Goal: Find specific page/section: Find specific page/section

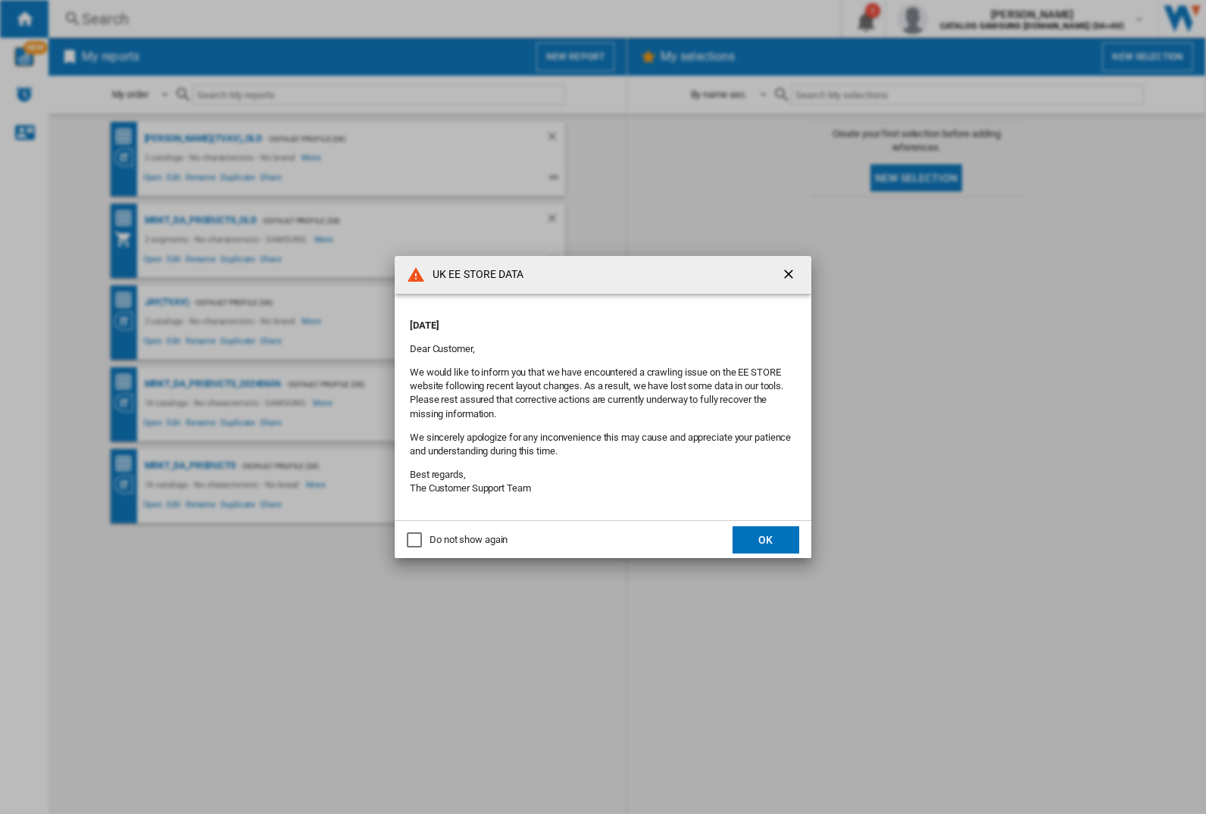
click at [167, 302] on div "UK EE STORE DATA [DATE] Dear Customer, We would like to inform you that we have…" at bounding box center [603, 407] width 1206 height 814
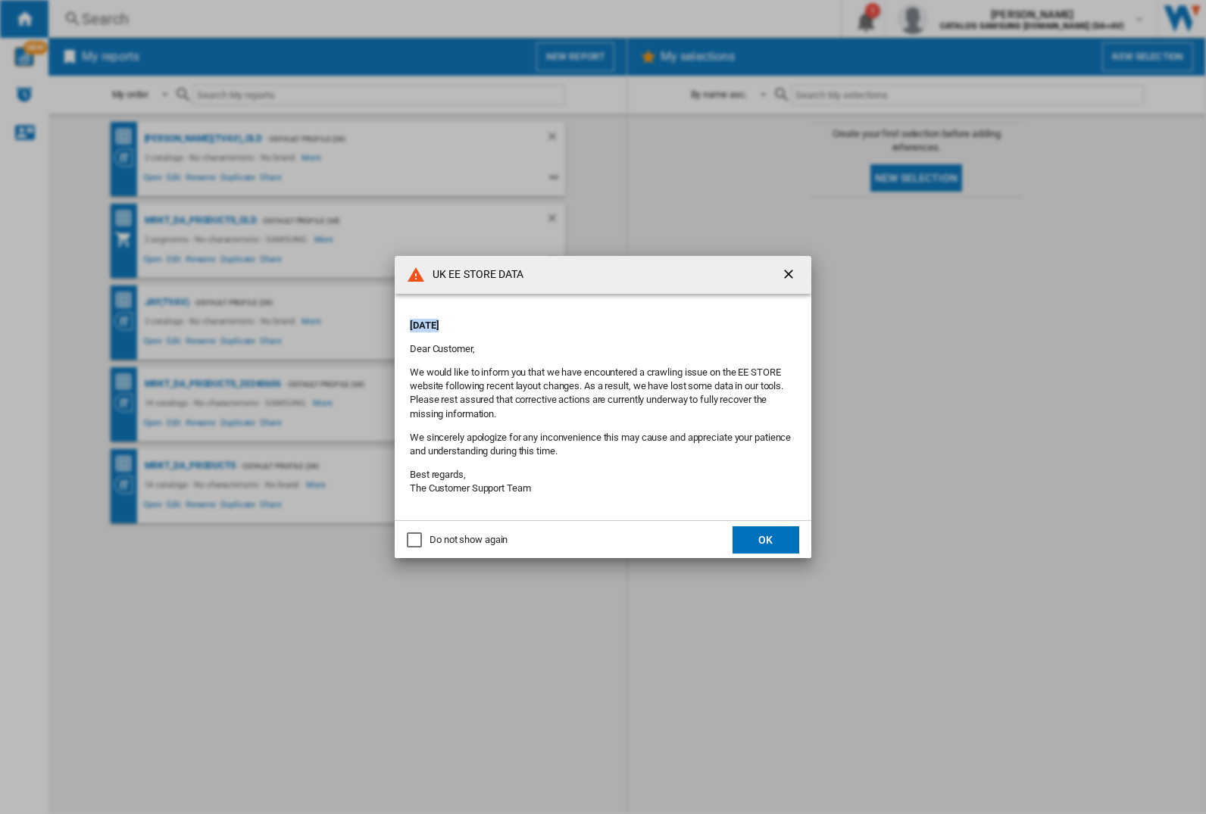
click at [167, 302] on div "UK EE STORE DATA [DATE] Dear Customer, We would like to inform you that we have…" at bounding box center [603, 407] width 1206 height 814
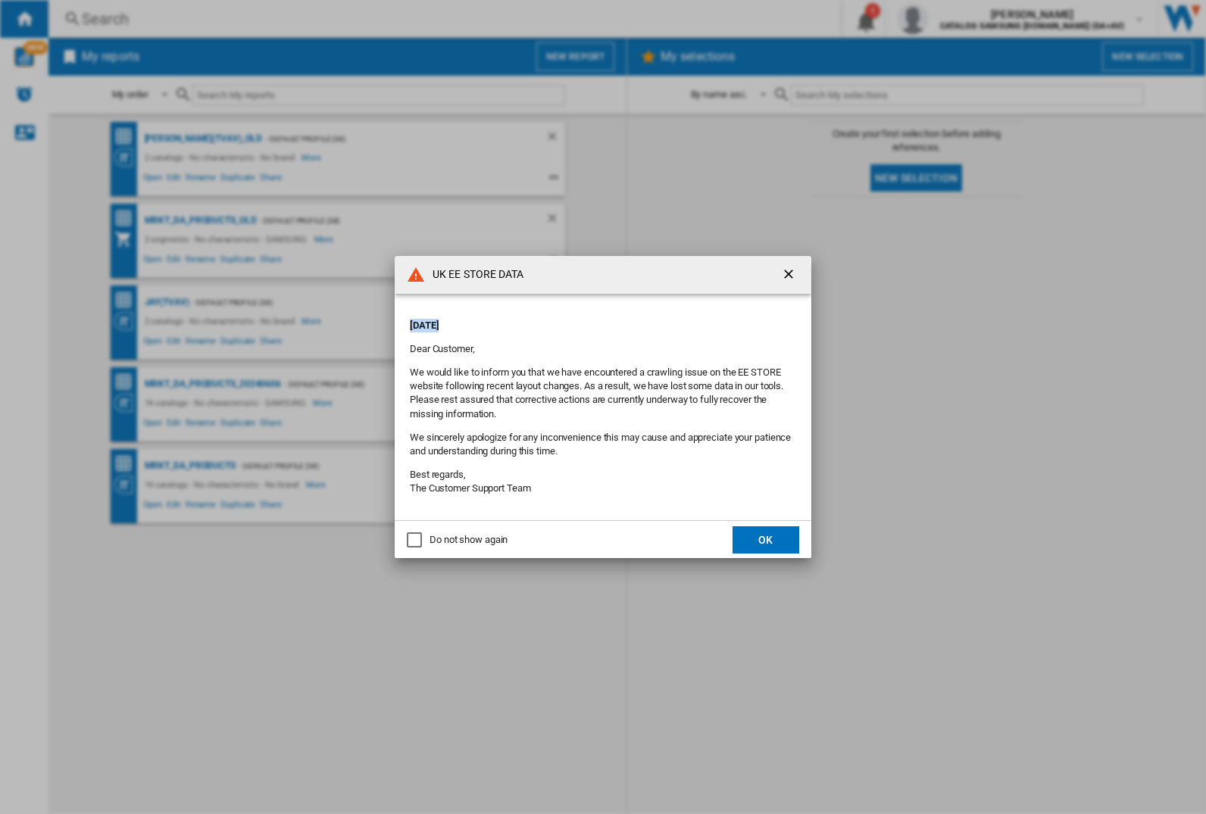
click at [167, 302] on div "UK EE STORE DATA [DATE] Dear Customer, We would like to inform you that we have…" at bounding box center [603, 407] width 1206 height 814
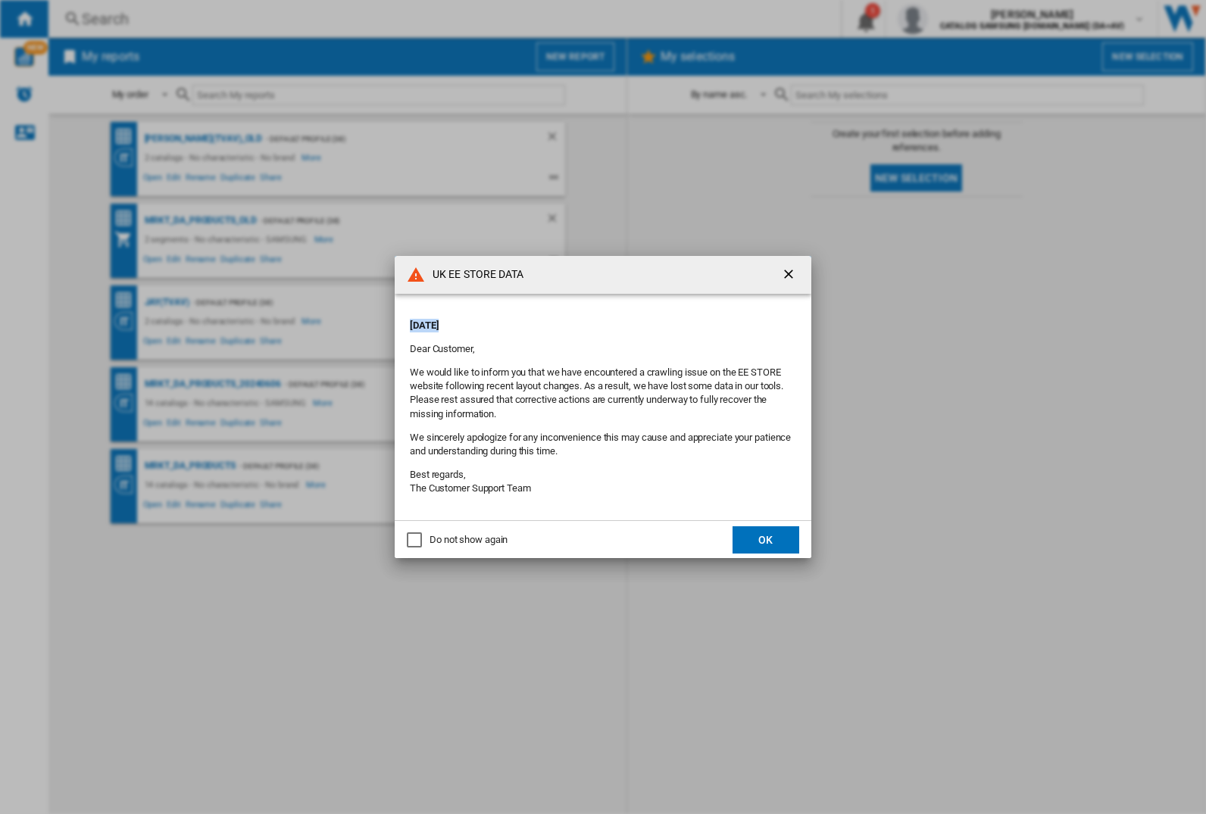
click at [167, 302] on div "UK EE STORE DATA [DATE] Dear Customer, We would like to inform you that we have…" at bounding box center [603, 407] width 1206 height 814
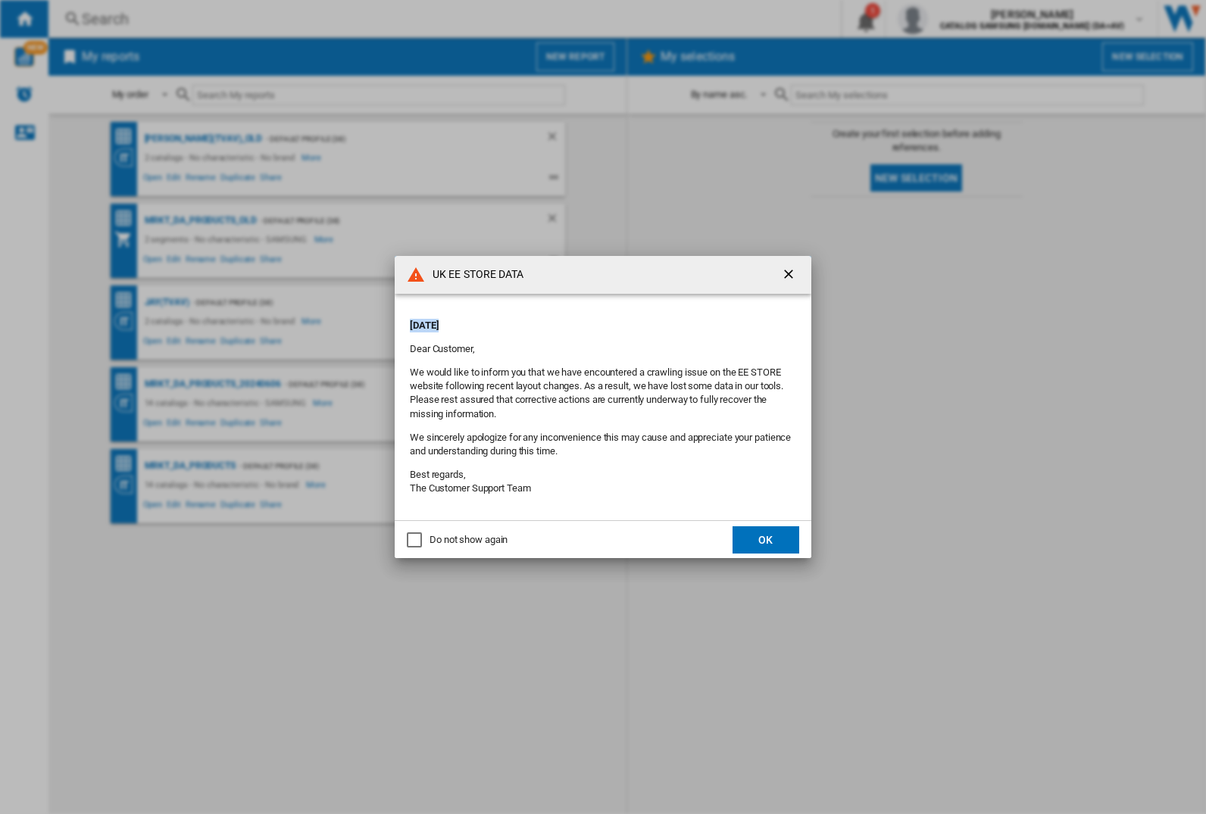
click at [167, 302] on div "UK EE STORE DATA [DATE] Dear Customer, We would like to inform you that we have…" at bounding box center [603, 407] width 1206 height 814
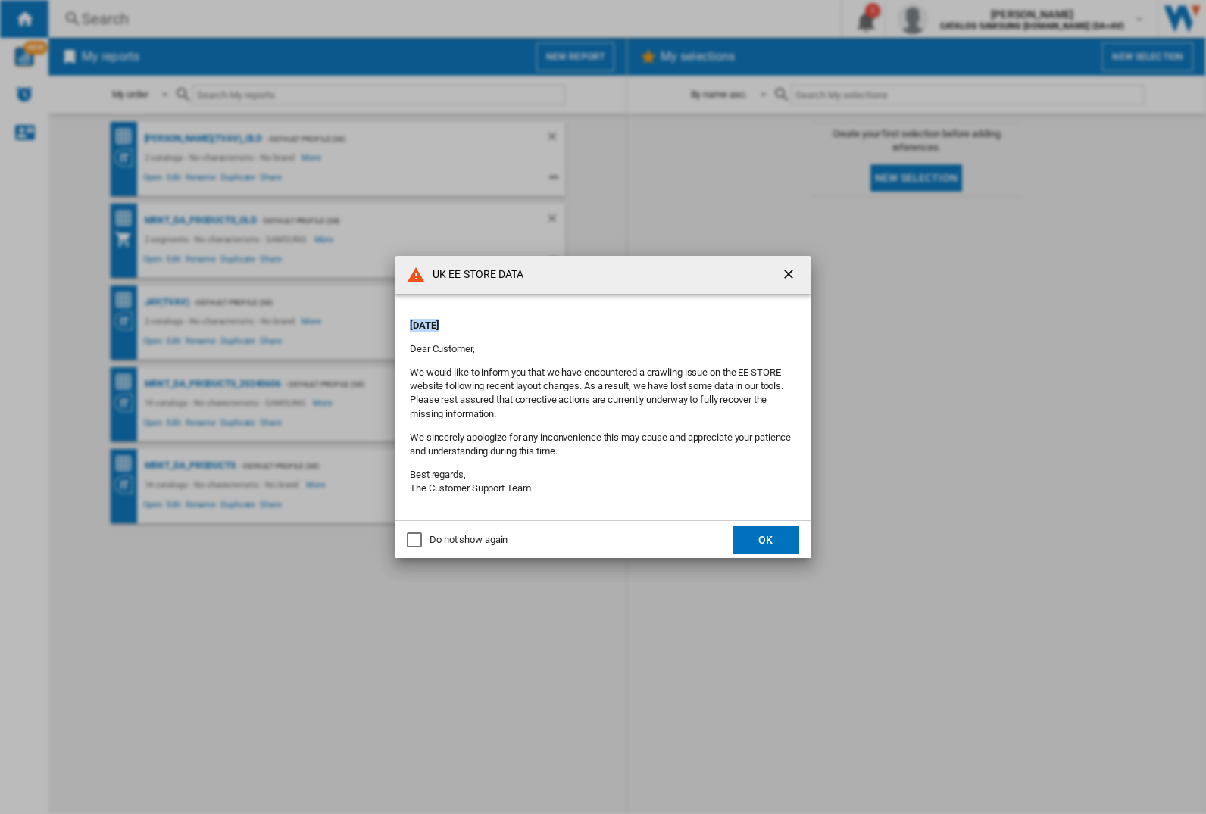
click at [167, 302] on div "UK EE STORE DATA [DATE] Dear Customer, We would like to inform you that we have…" at bounding box center [603, 407] width 1206 height 814
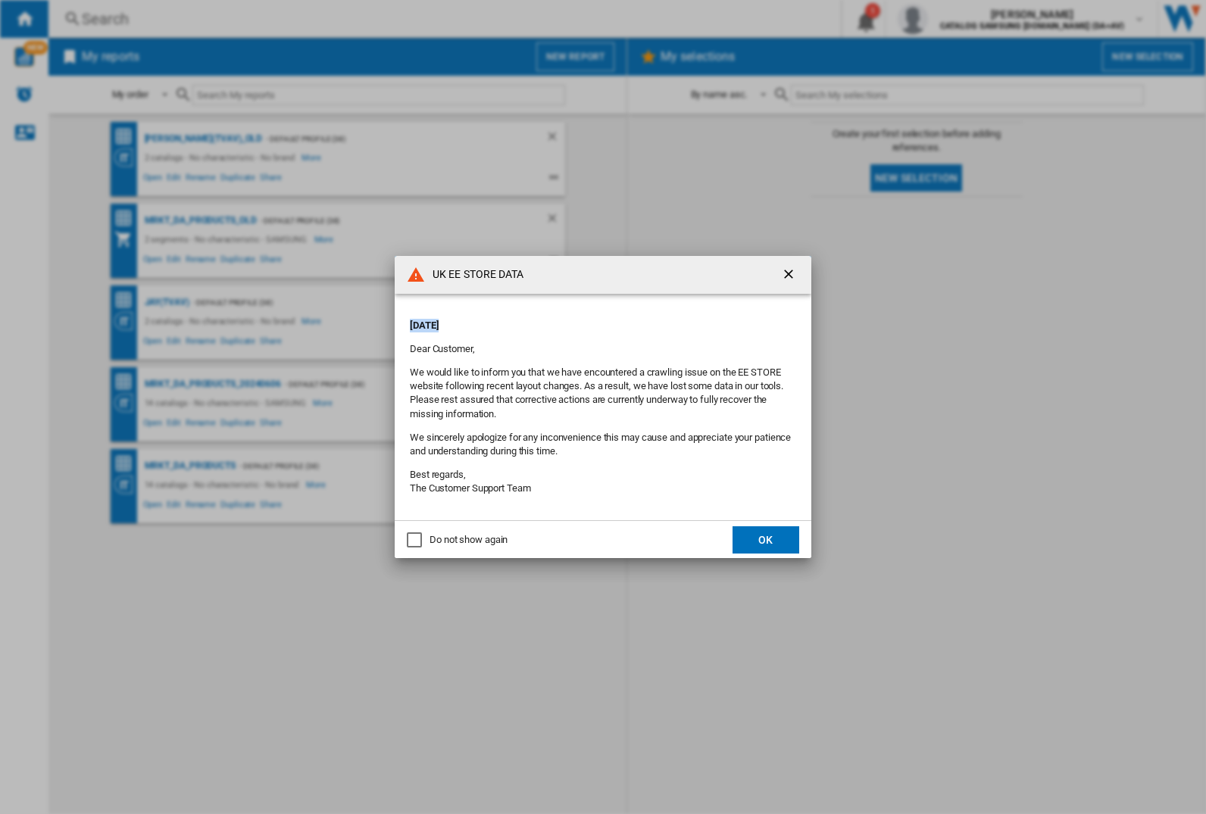
click at [167, 302] on div "UK EE STORE DATA [DATE] Dear Customer, We would like to inform you that we have…" at bounding box center [603, 407] width 1206 height 814
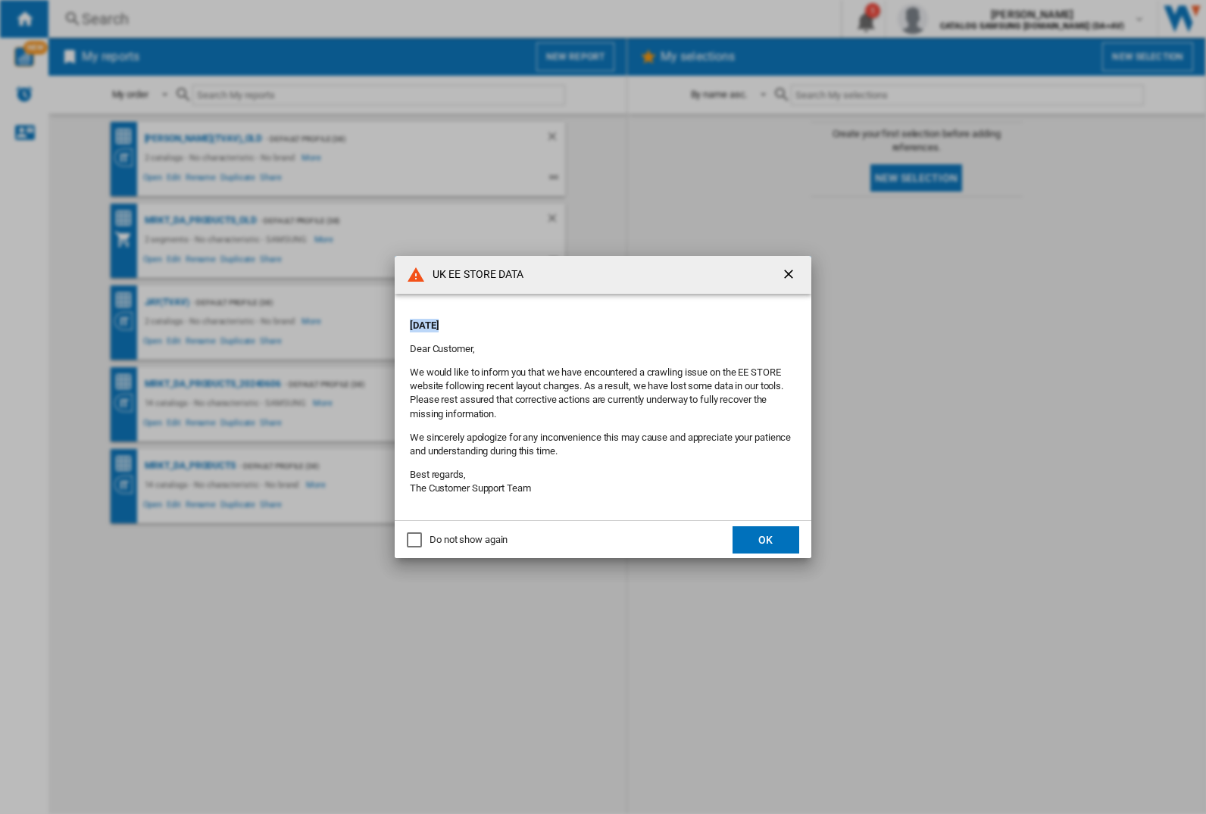
click at [167, 302] on div "UK EE STORE DATA [DATE] Dear Customer, We would like to inform you that we have…" at bounding box center [603, 407] width 1206 height 814
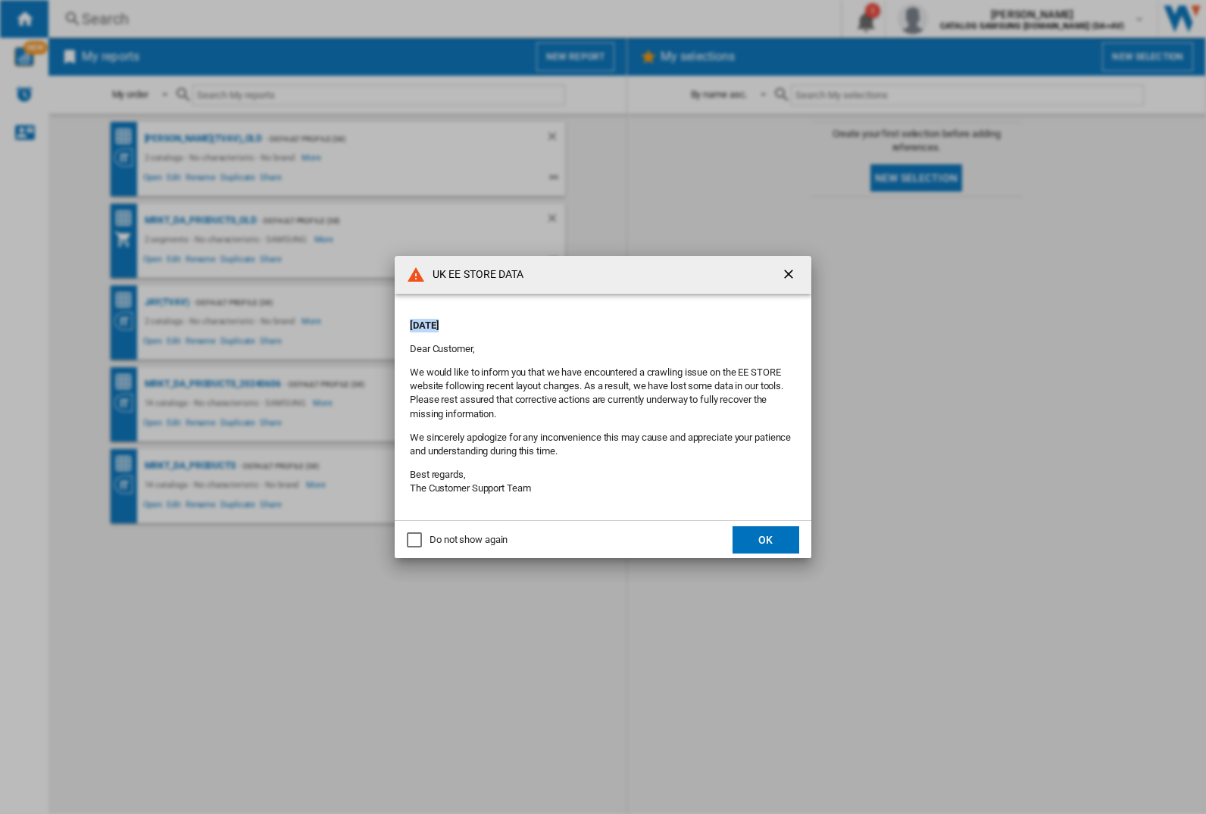
click at [167, 302] on div "UK EE STORE DATA [DATE] Dear Customer, We would like to inform you that we have…" at bounding box center [603, 407] width 1206 height 814
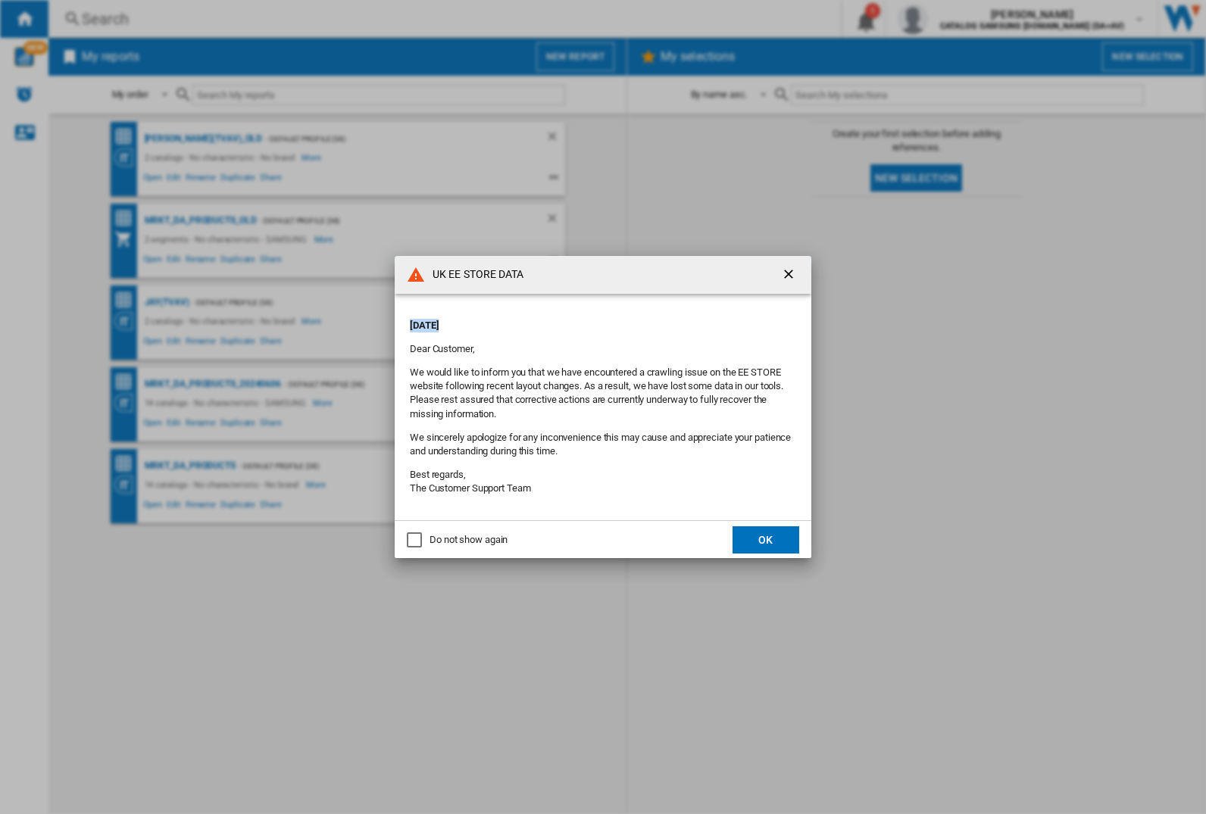
click at [167, 302] on div "UK EE STORE DATA [DATE] Dear Customer, We would like to inform you that we have…" at bounding box center [603, 407] width 1206 height 814
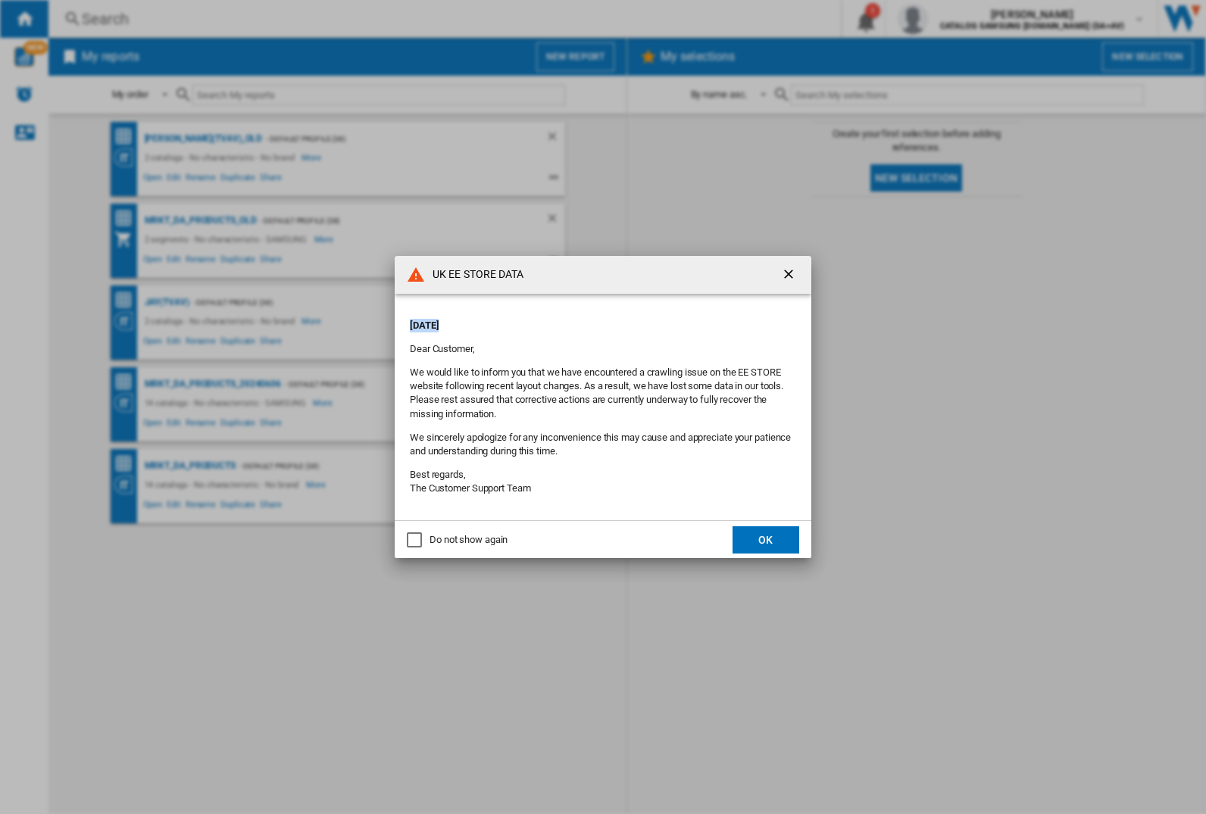
click at [167, 302] on div "UK EE STORE DATA [DATE] Dear Customer, We would like to inform you that we have…" at bounding box center [603, 407] width 1206 height 814
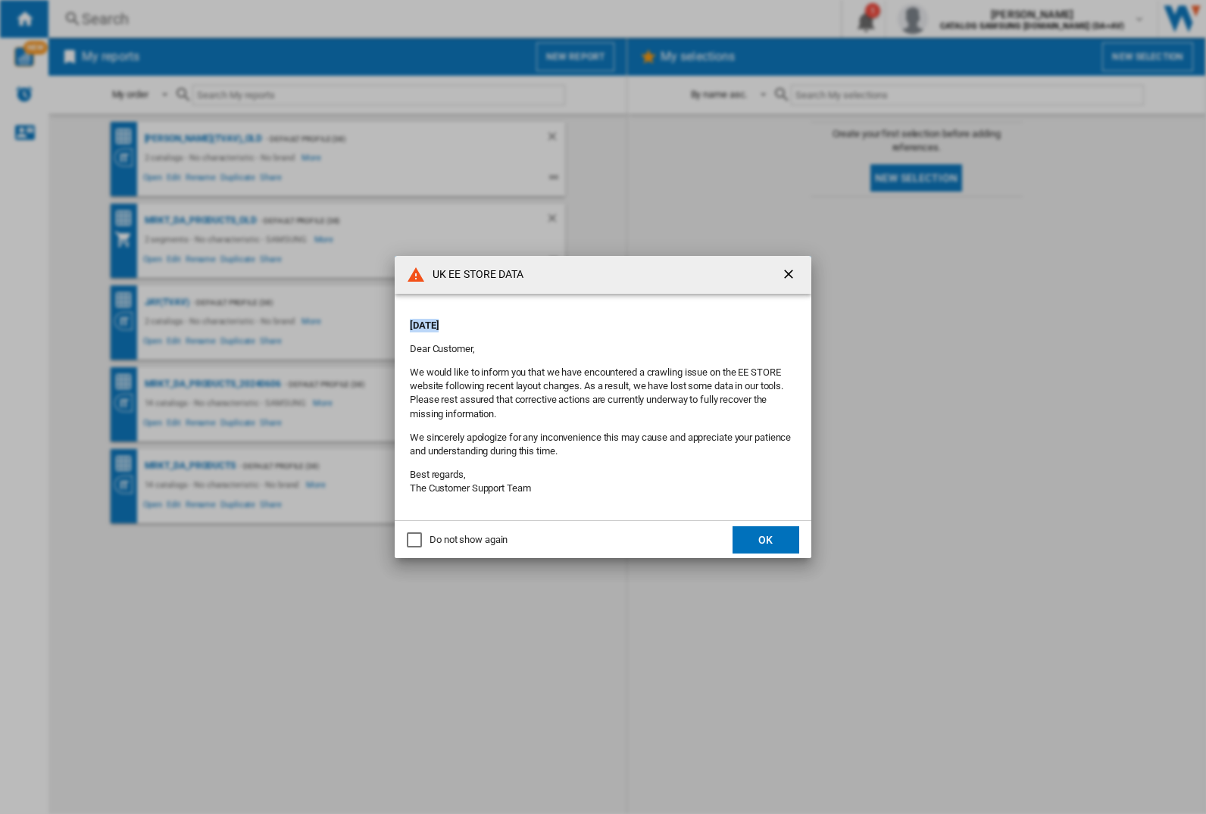
click at [167, 302] on div "UK EE STORE DATA [DATE] Dear Customer, We would like to inform you that we have…" at bounding box center [603, 407] width 1206 height 814
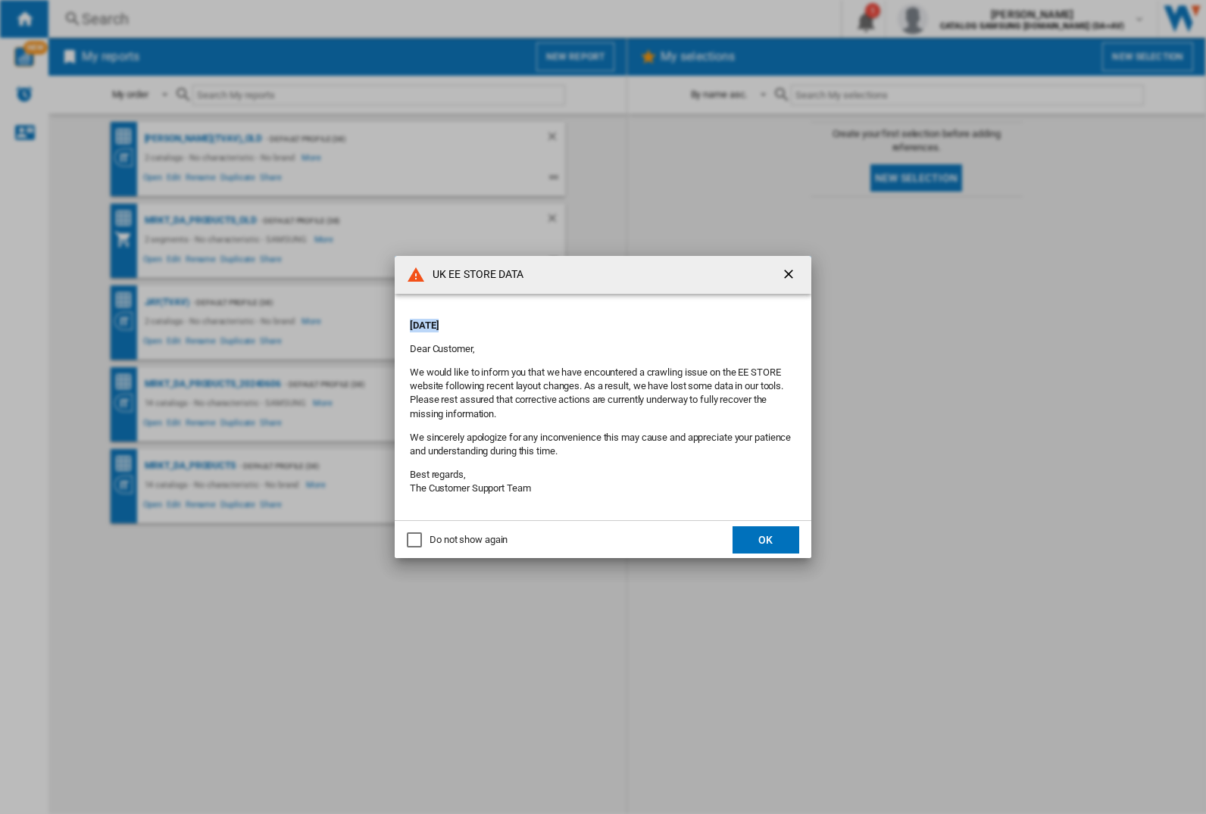
click at [167, 302] on div "UK EE STORE DATA [DATE] Dear Customer, We would like to inform you that we have…" at bounding box center [603, 407] width 1206 height 814
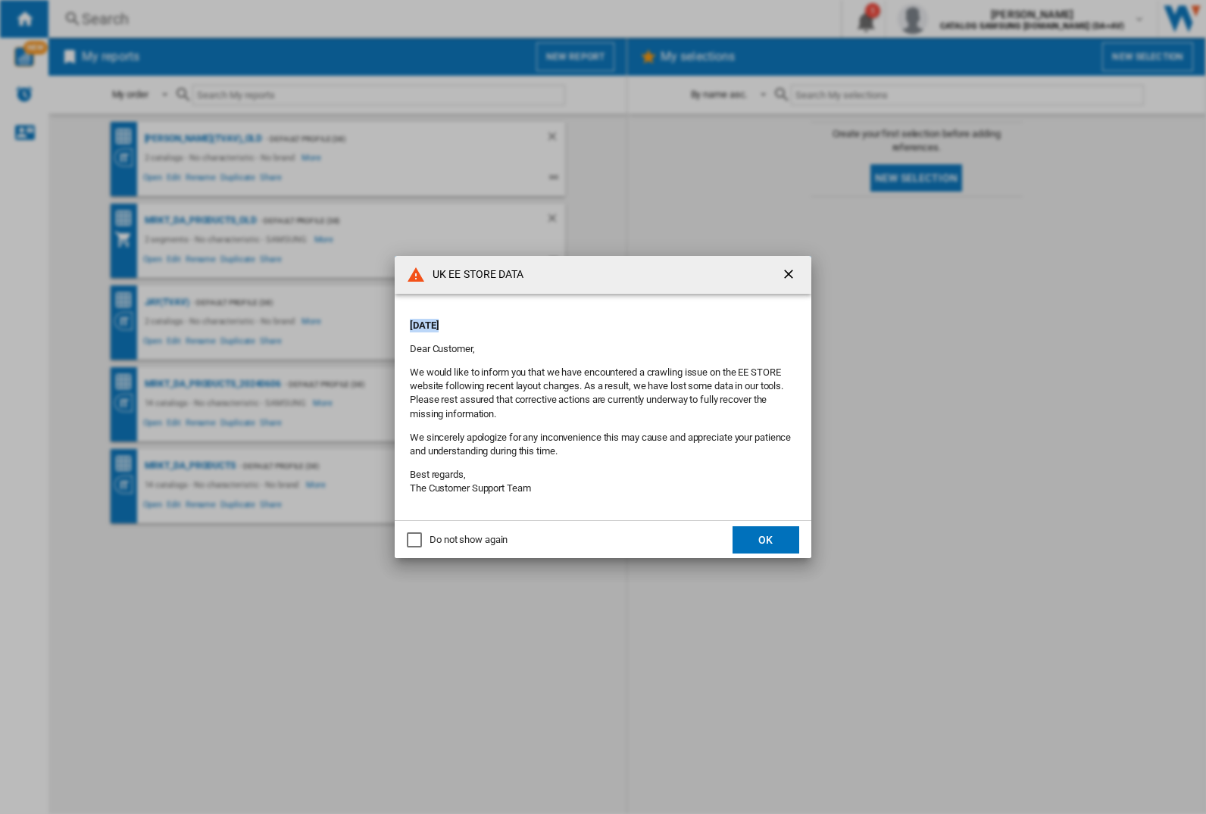
click at [167, 302] on div "UK EE STORE DATA [DATE] Dear Customer, We would like to inform you that we have…" at bounding box center [603, 407] width 1206 height 814
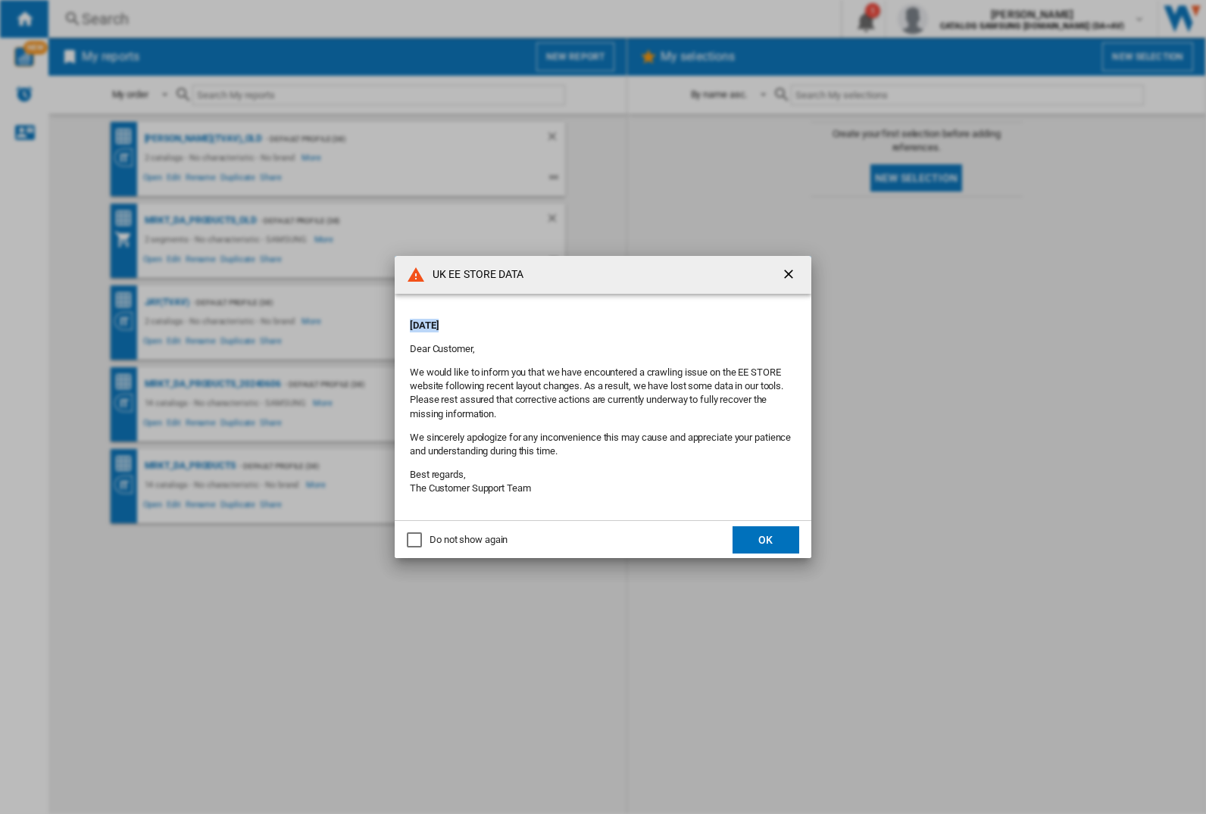
click at [167, 302] on div "UK EE STORE DATA [DATE] Dear Customer, We would like to inform you that we have…" at bounding box center [603, 407] width 1206 height 814
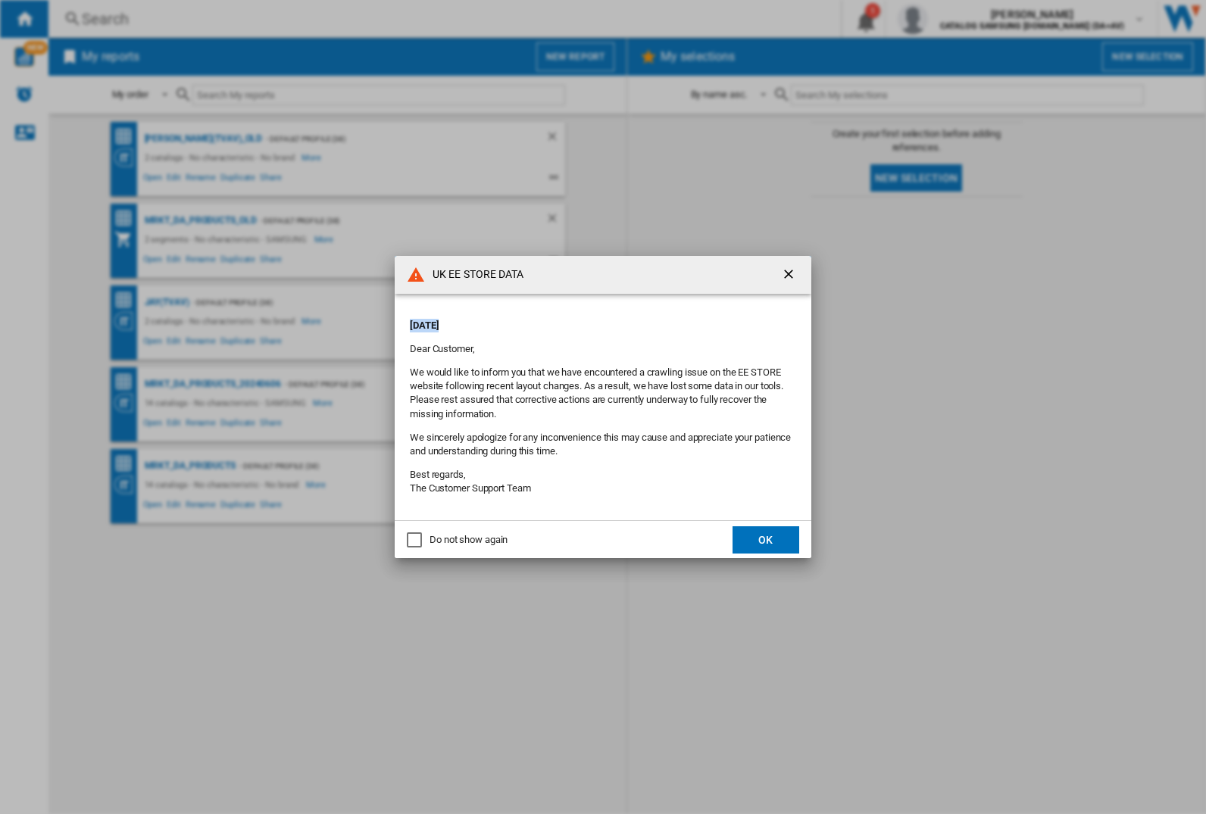
click at [167, 302] on div "UK EE STORE DATA [DATE] Dear Customer, We would like to inform you that we have…" at bounding box center [603, 407] width 1206 height 814
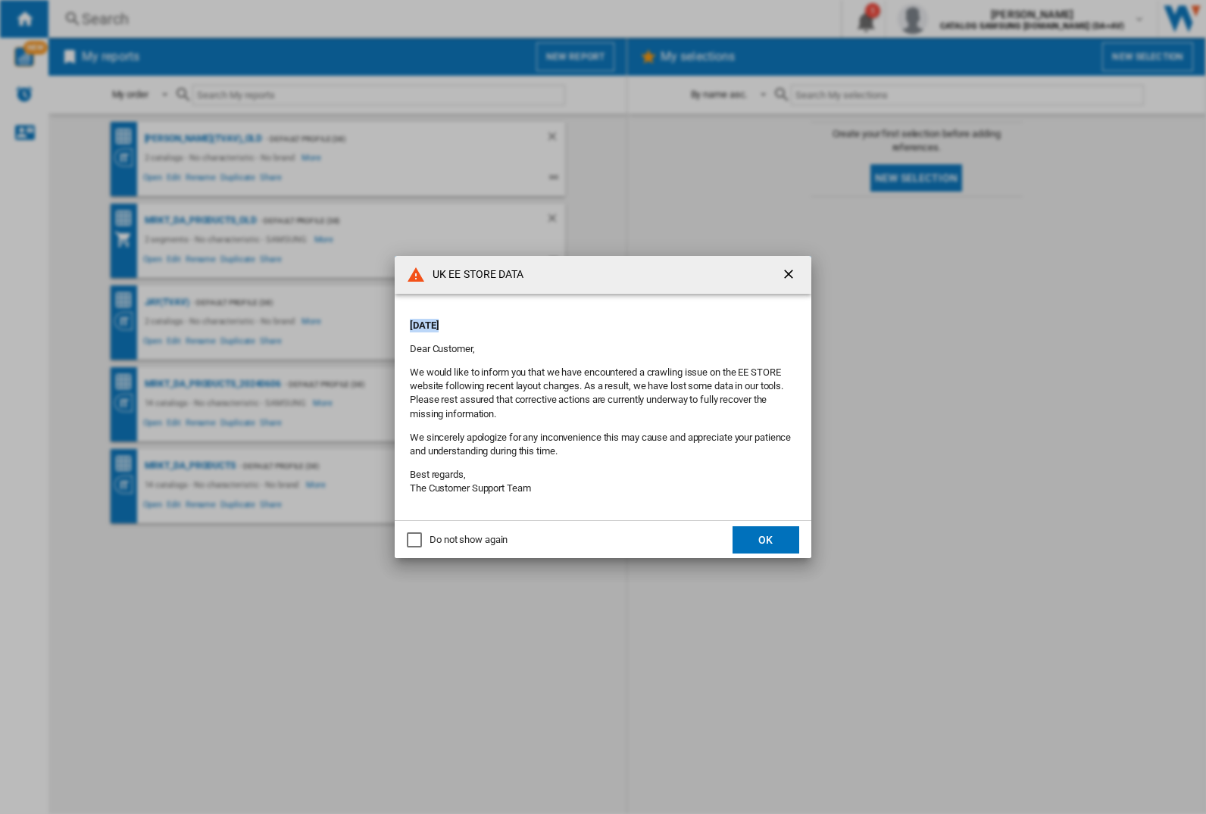
click at [167, 302] on div "UK EE STORE DATA [DATE] Dear Customer, We would like to inform you that we have…" at bounding box center [603, 407] width 1206 height 814
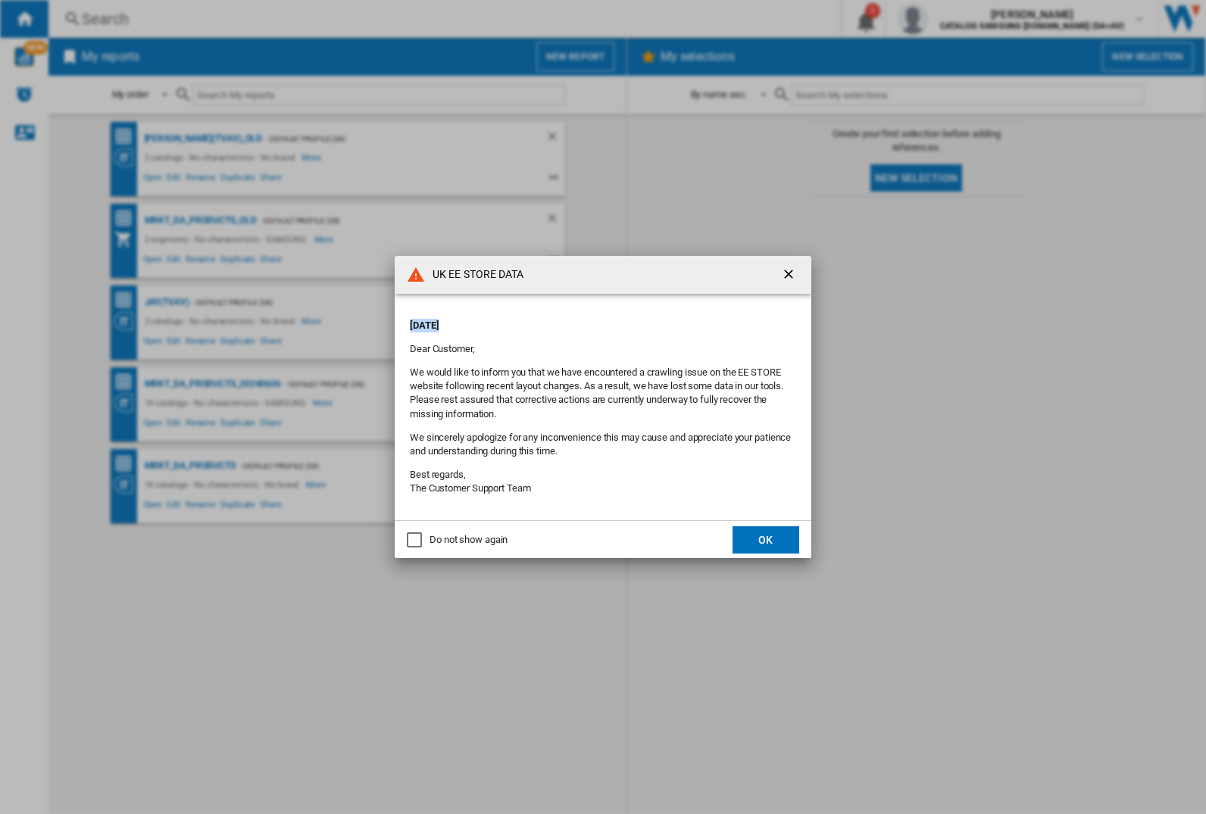
click at [167, 302] on div "UK EE STORE DATA [DATE] Dear Customer, We would like to inform you that we have…" at bounding box center [603, 407] width 1206 height 814
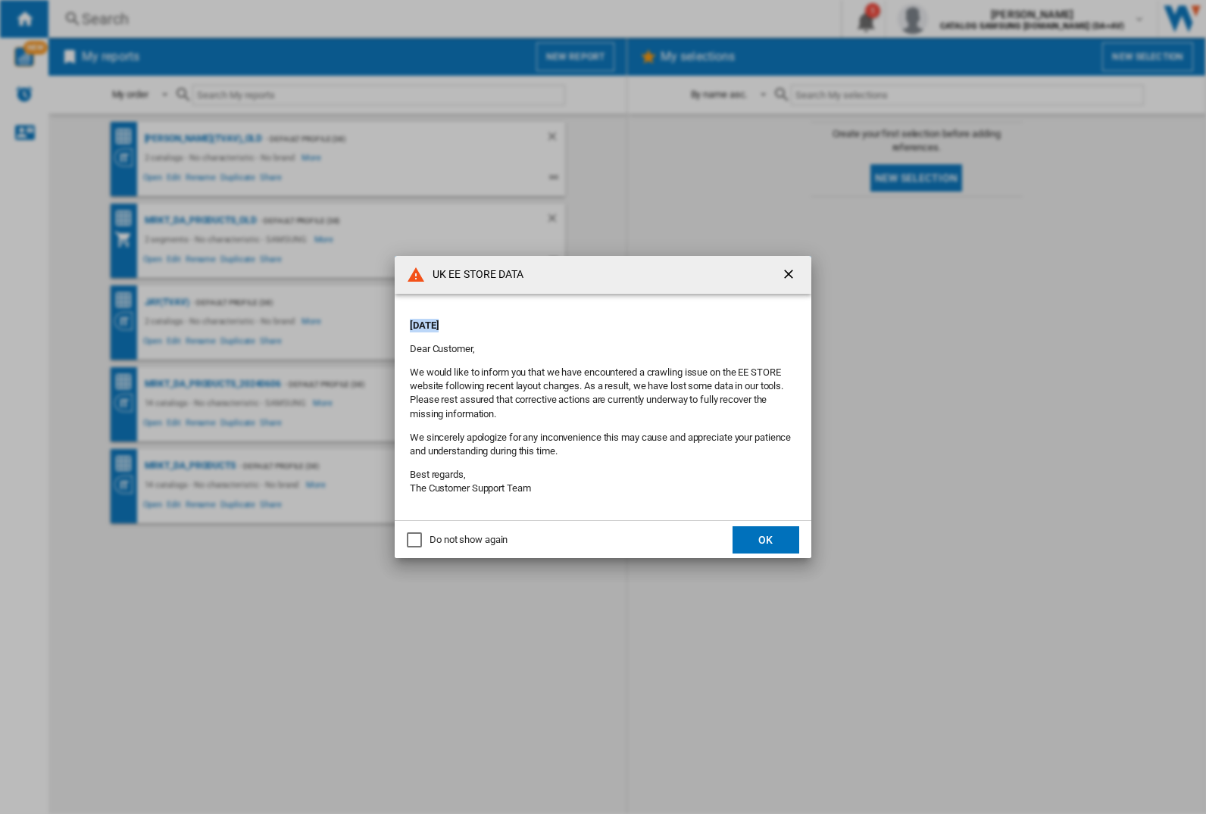
click at [167, 302] on div "UK EE STORE DATA [DATE] Dear Customer, We would like to inform you that we have…" at bounding box center [603, 407] width 1206 height 814
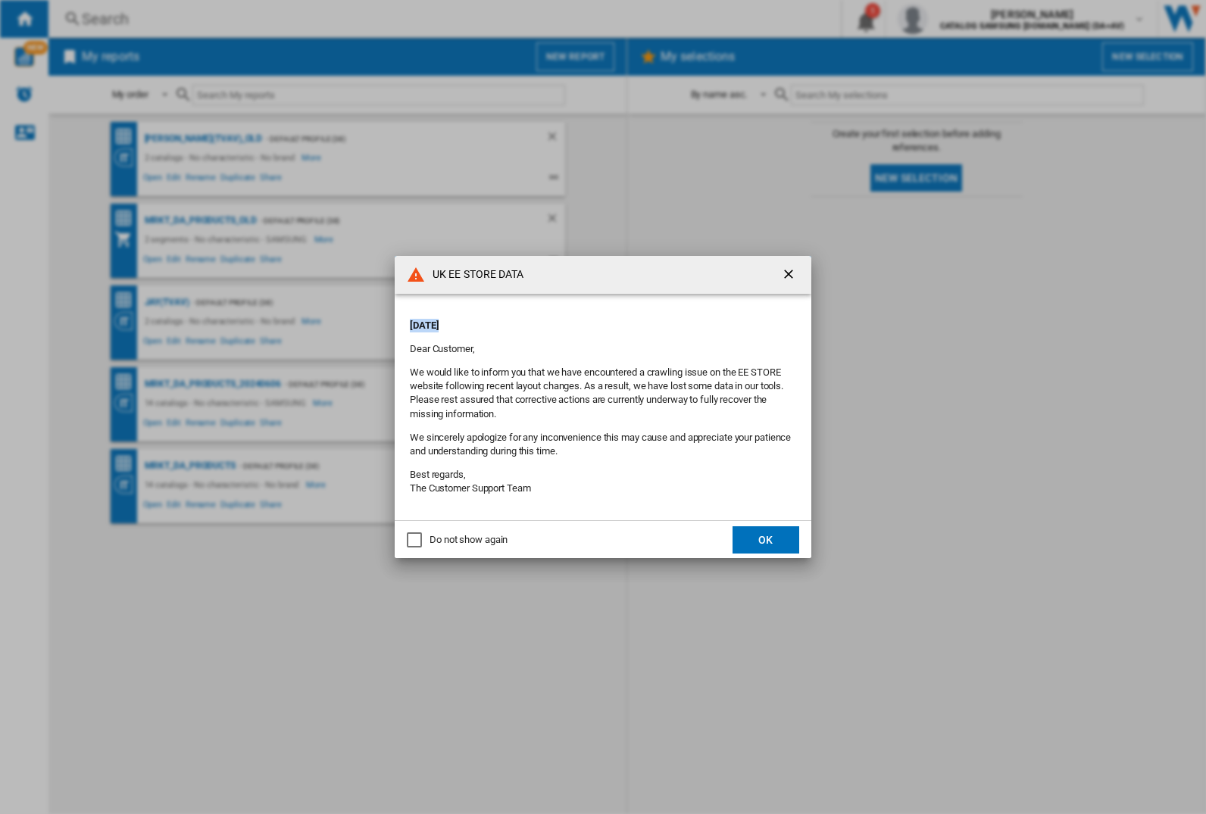
click at [167, 302] on div "UK EE STORE DATA [DATE] Dear Customer, We would like to inform you that we have…" at bounding box center [603, 407] width 1206 height 814
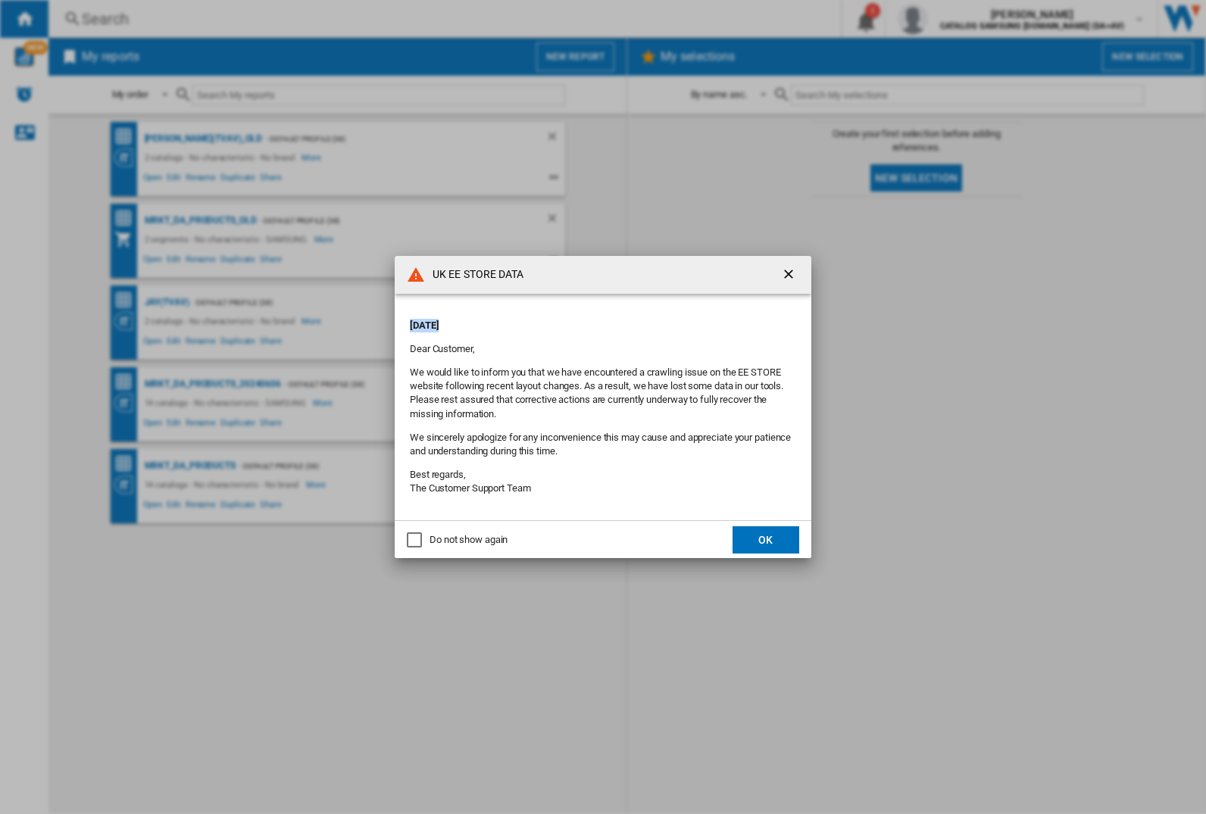
click at [167, 302] on div "UK EE STORE DATA [DATE] Dear Customer, We would like to inform you that we have…" at bounding box center [603, 407] width 1206 height 814
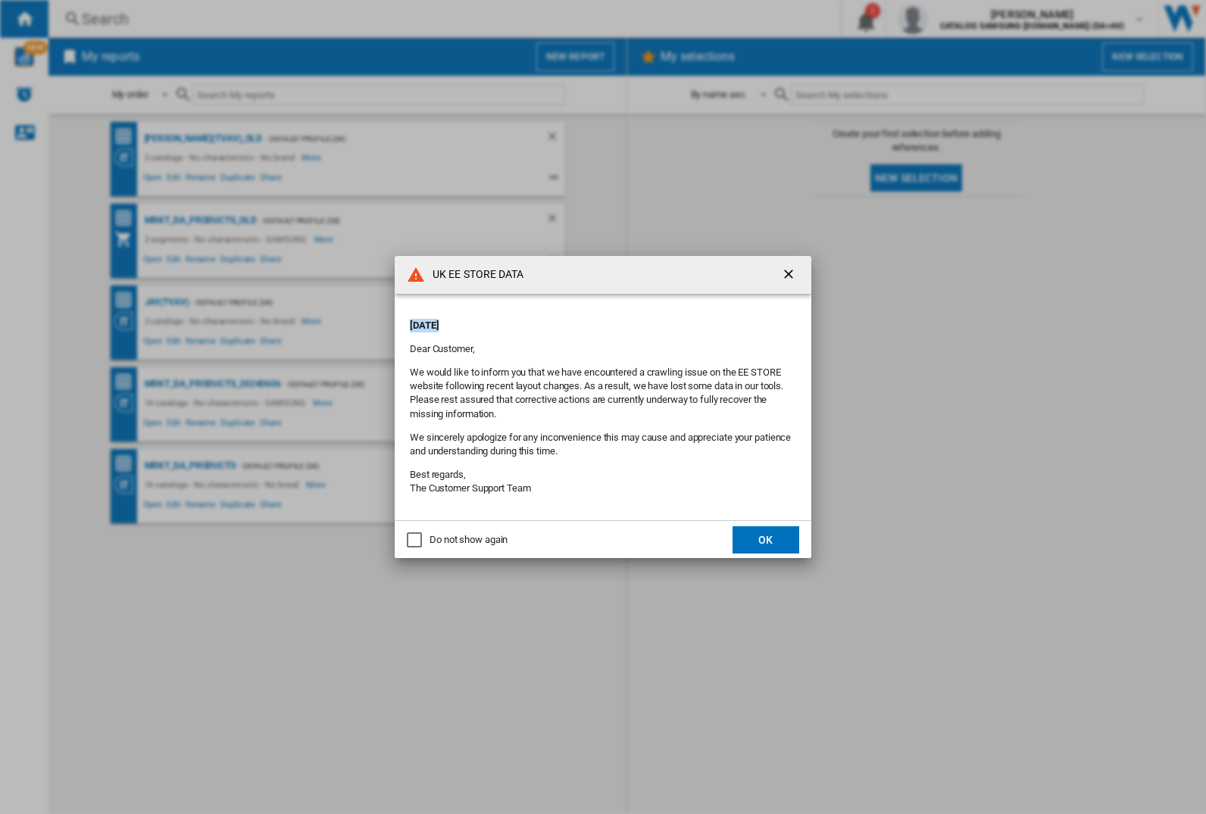
click at [167, 302] on div "UK EE STORE DATA [DATE] Dear Customer, We would like to inform you that we have…" at bounding box center [603, 407] width 1206 height 814
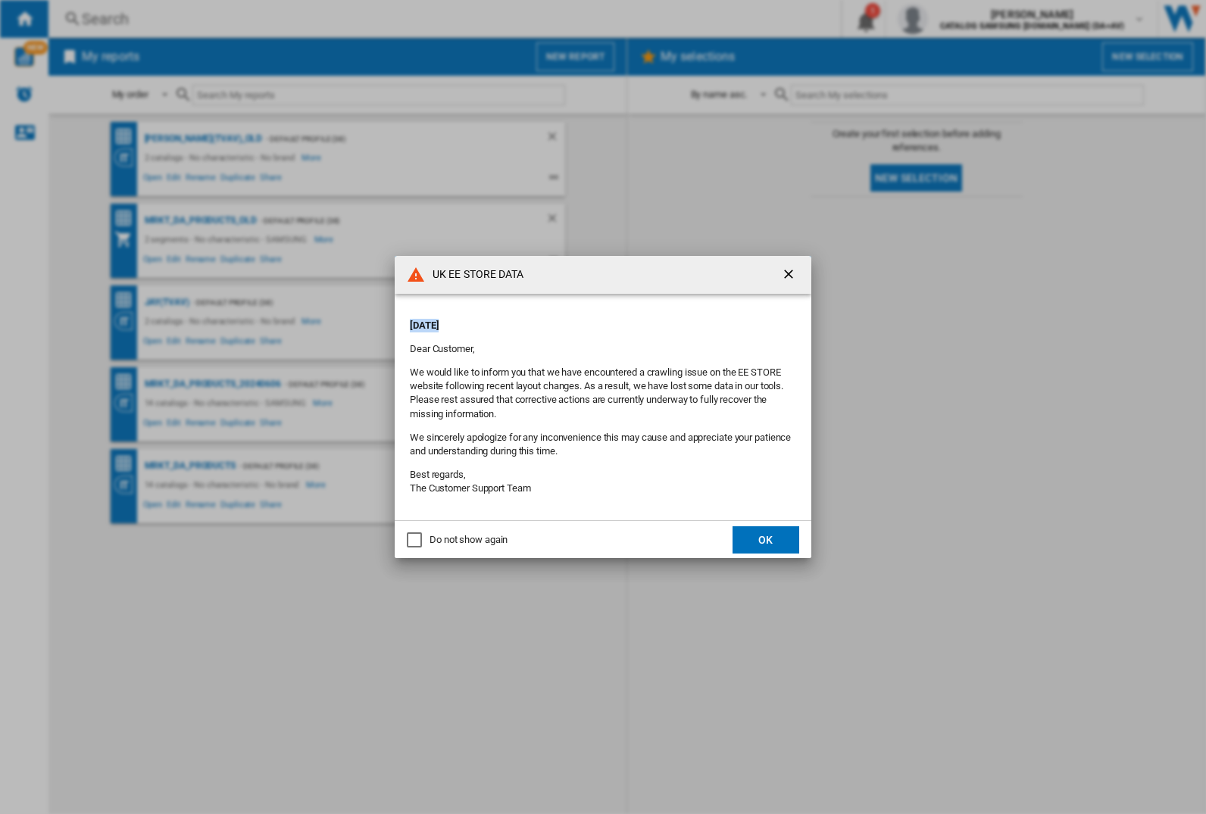
click at [167, 302] on div "UK EE STORE DATA [DATE] Dear Customer, We would like to inform you that we have…" at bounding box center [603, 407] width 1206 height 814
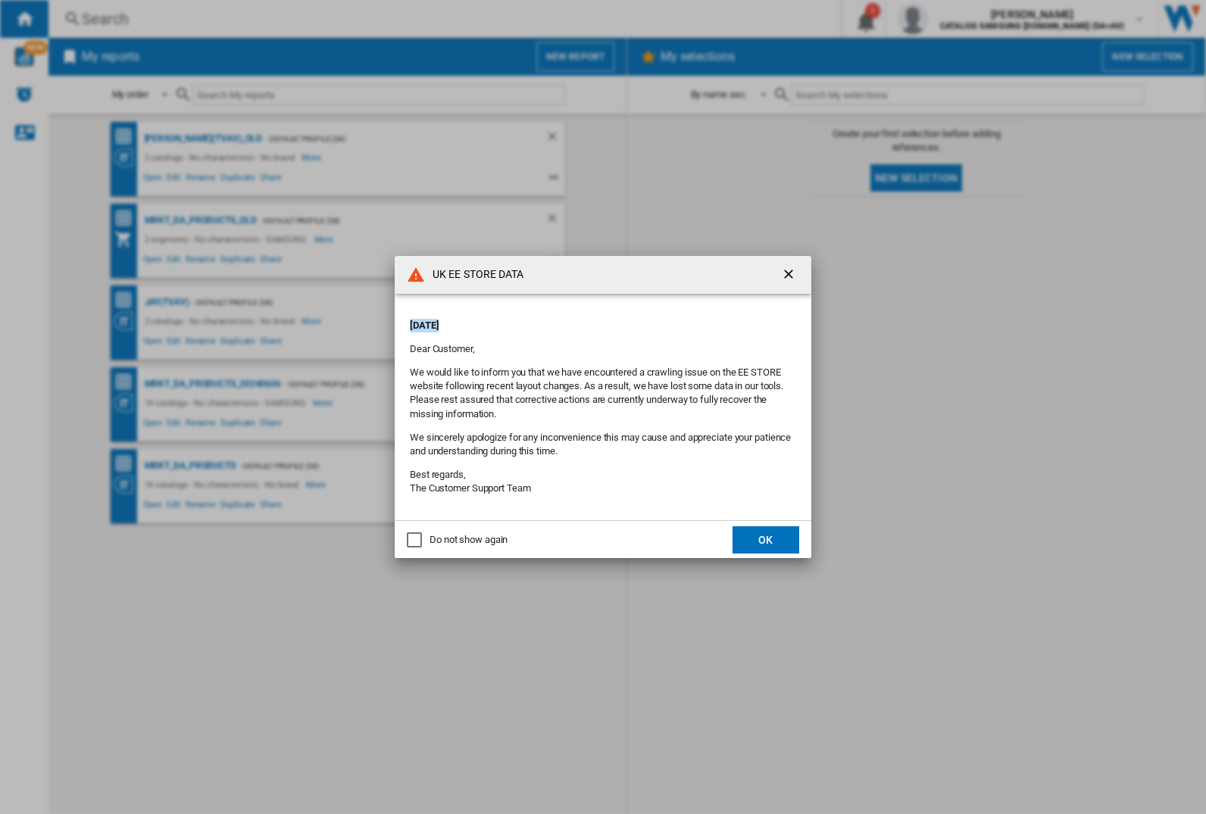
click at [167, 302] on div "UK EE STORE DATA [DATE] Dear Customer, We would like to inform you that we have…" at bounding box center [603, 407] width 1206 height 814
